Goal: Task Accomplishment & Management: Complete application form

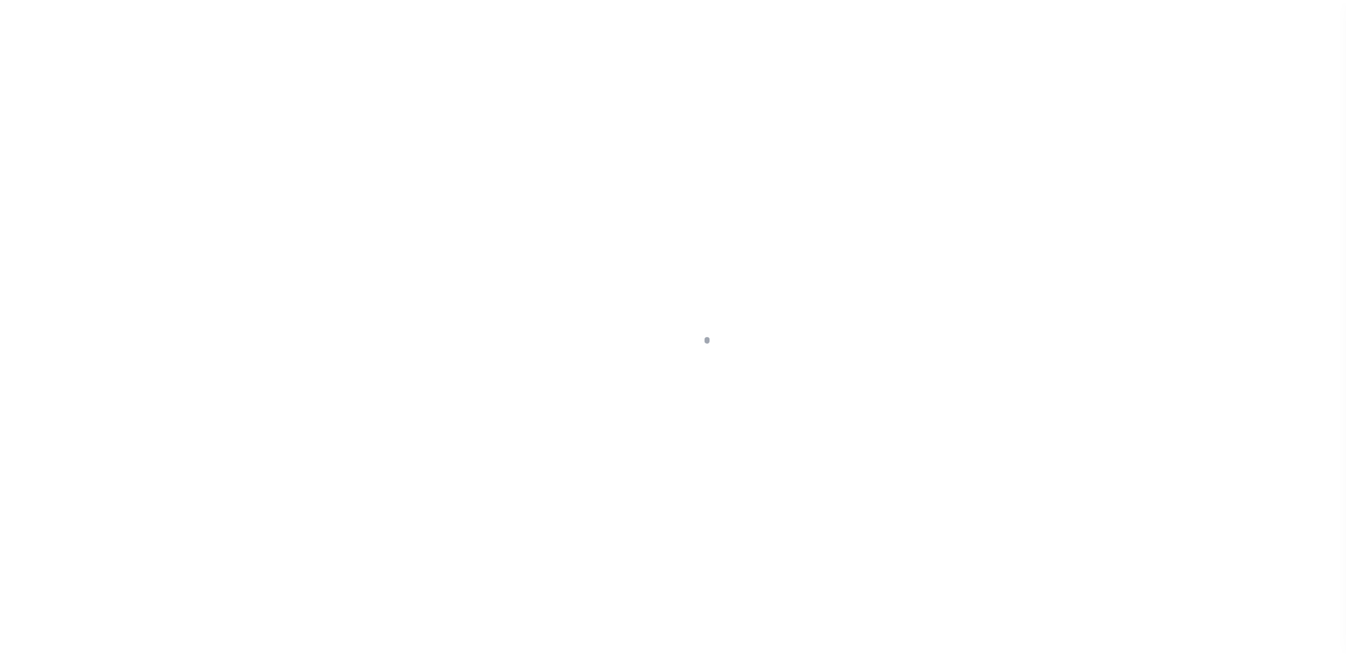
scroll to position [35, 0]
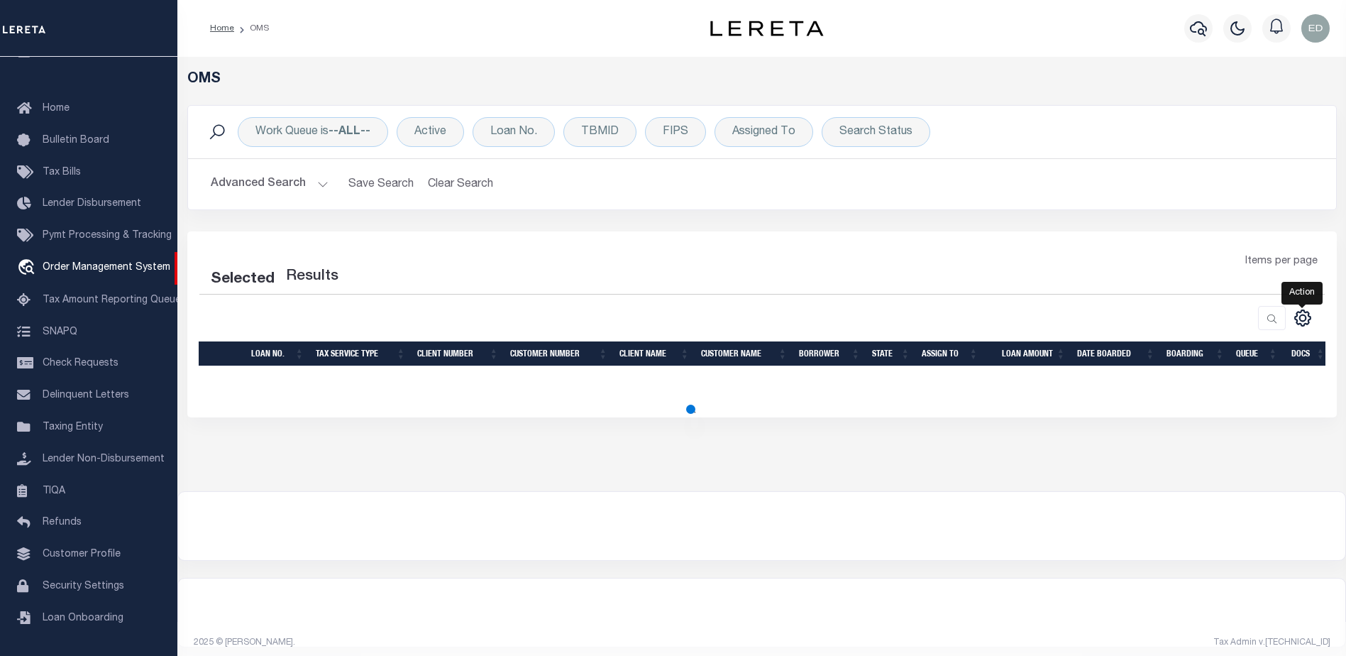
select select "200"
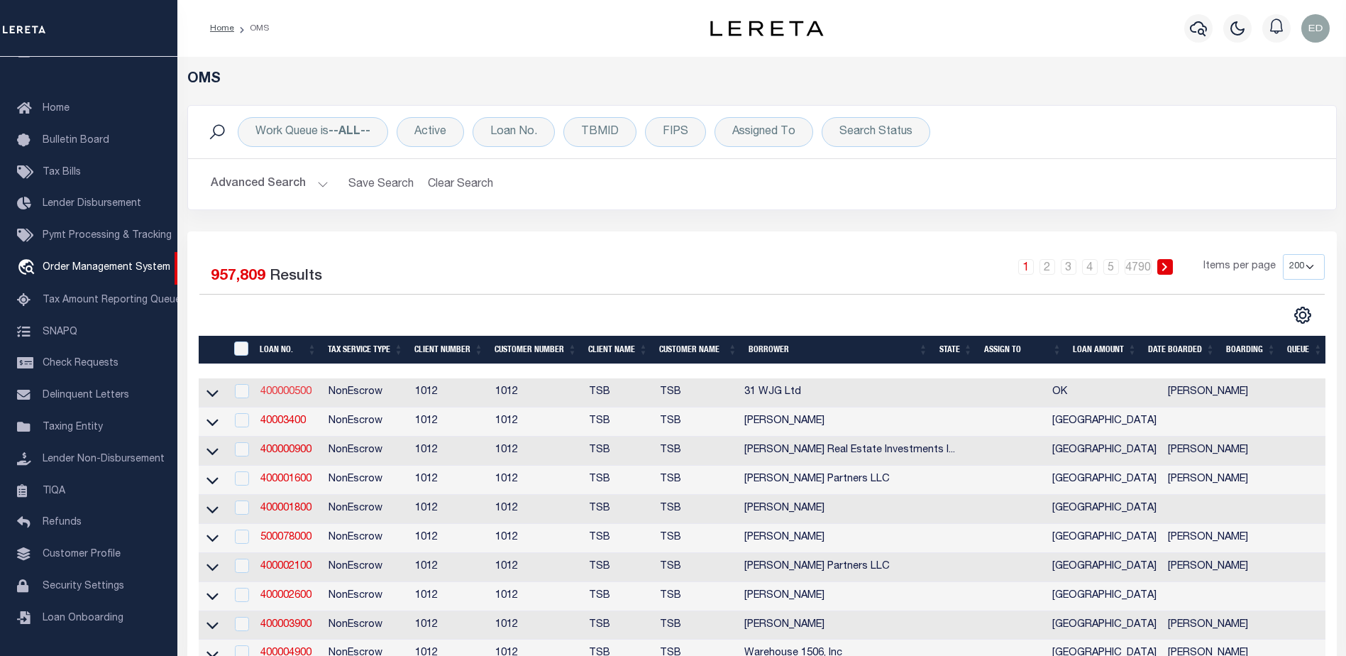
click at [297, 393] on link "400000500" at bounding box center [285, 392] width 51 height 10
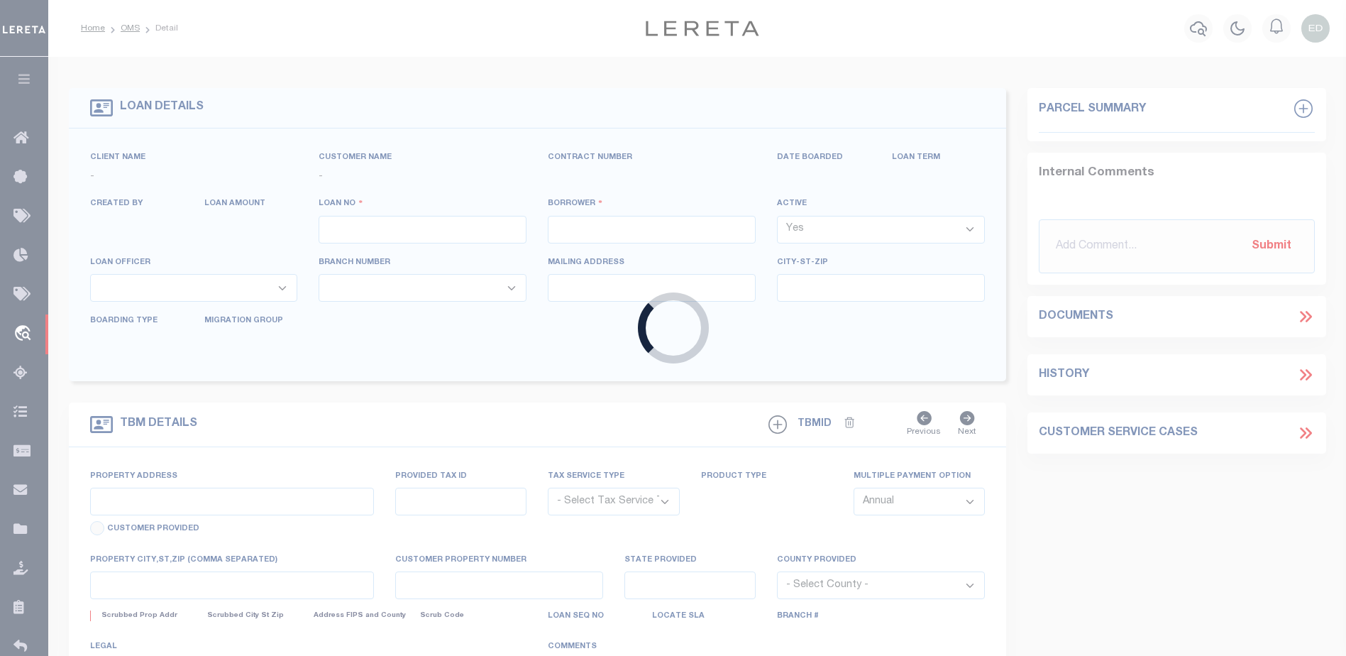
type input "400000500"
type input "31 WJG Ltd"
select select "False"
select select
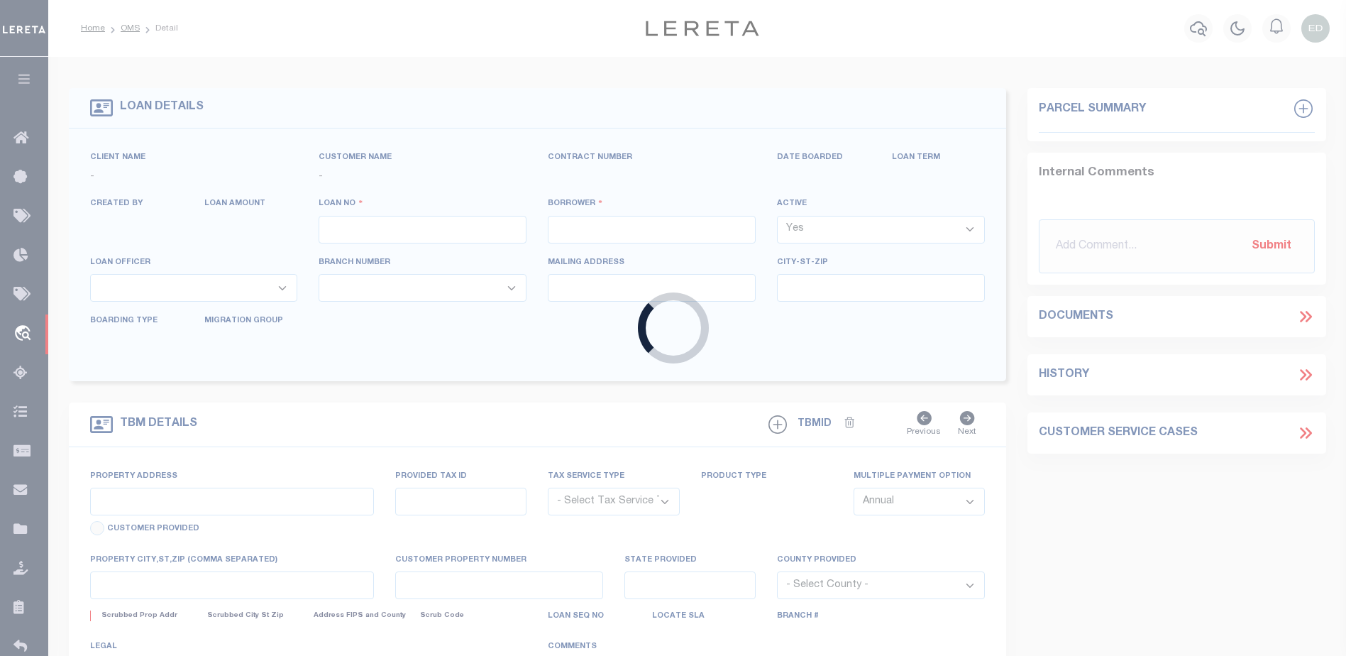
select select "NonEscrow"
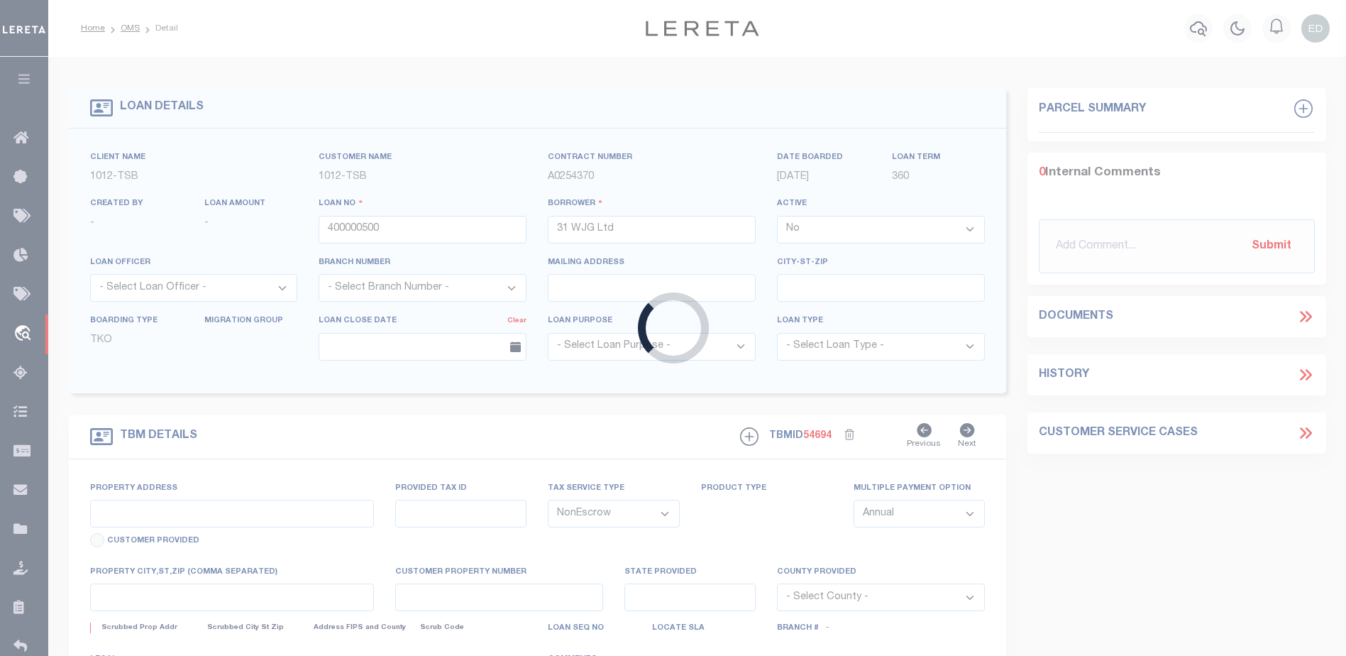
select select "4117"
type input "3314 Memorial"
select select
type input "Tulsa OK 74115"
type input "OK"
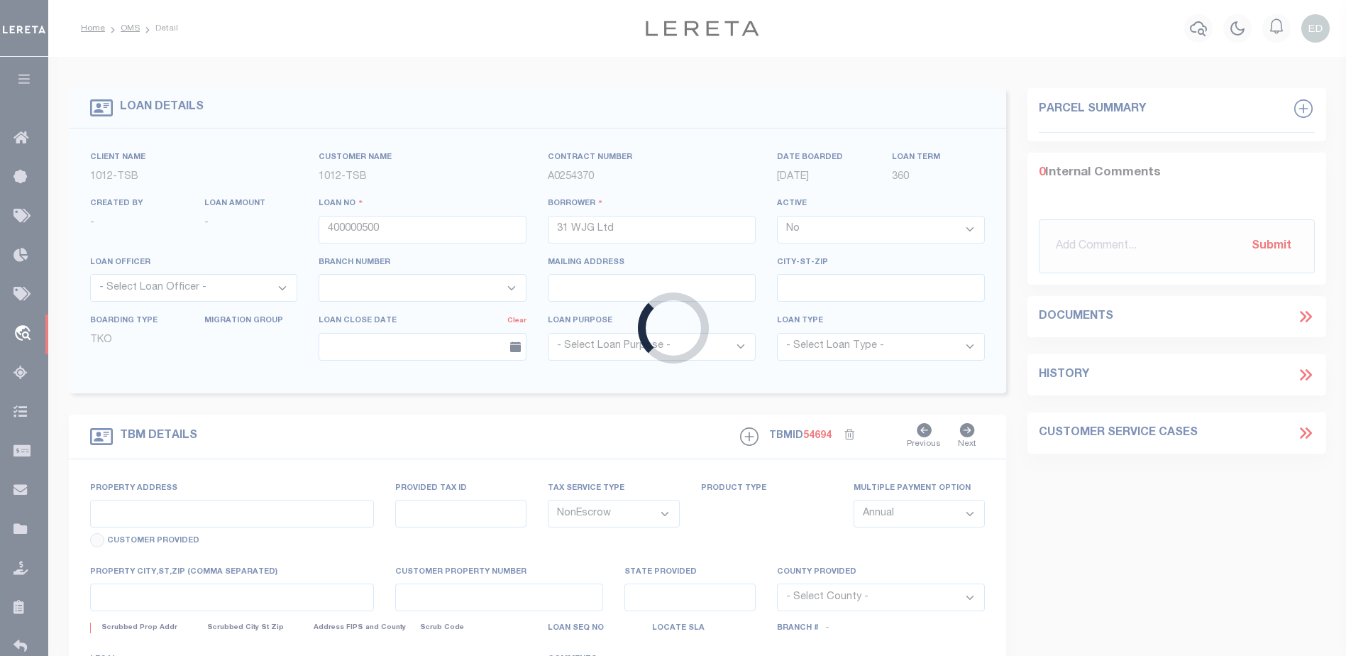
select select "Tulsa"
type textarea "Airplane Hanger"
